Goal: Task Accomplishment & Management: Use online tool/utility

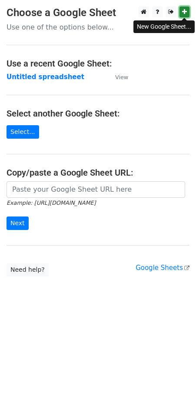
click at [183, 7] on link at bounding box center [184, 12] width 10 height 11
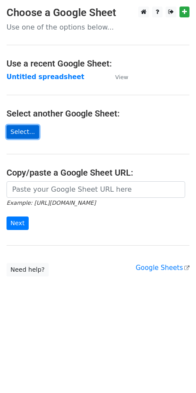
click at [30, 129] on link "Select..." at bounding box center [23, 131] width 33 height 13
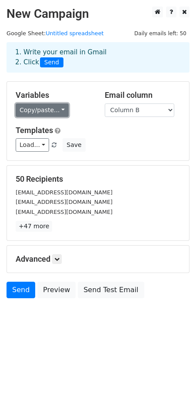
click at [60, 110] on link "Copy/paste..." at bounding box center [42, 109] width 53 height 13
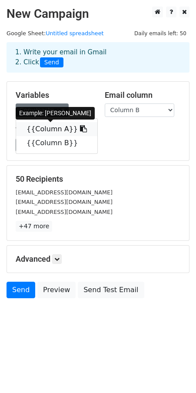
click at [80, 129] on icon at bounding box center [83, 128] width 7 height 7
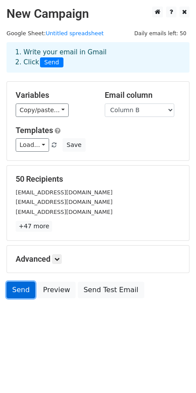
click at [16, 284] on link "Send" at bounding box center [21, 289] width 29 height 17
click at [19, 293] on link "Send" at bounding box center [21, 289] width 29 height 17
